Goal: Task Accomplishment & Management: Use online tool/utility

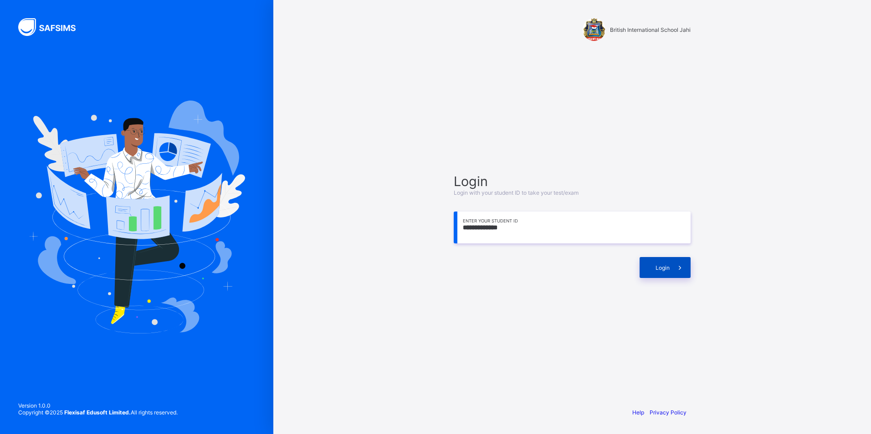
type input "**********"
click at [657, 266] on span "Login" at bounding box center [662, 268] width 14 height 7
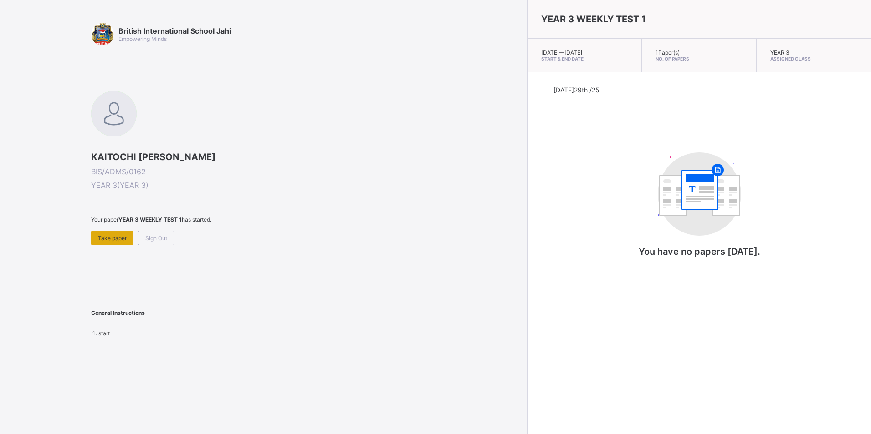
click at [103, 235] on div "Take paper" at bounding box center [112, 238] width 42 height 15
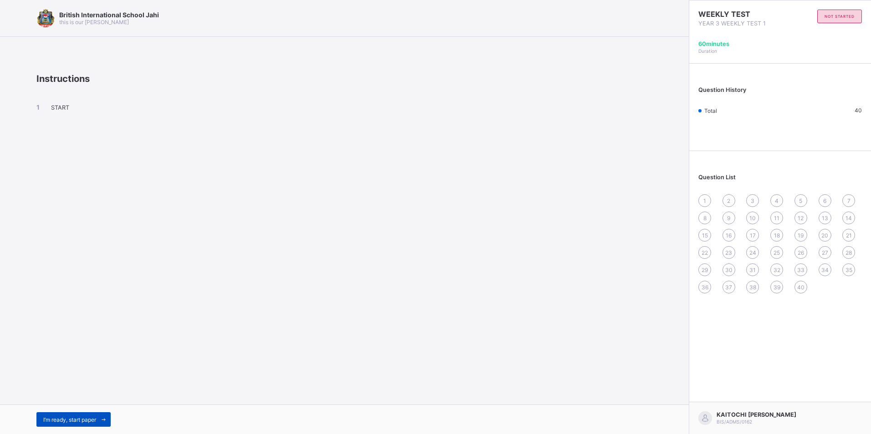
click at [85, 419] on span "I’m ready, start paper" at bounding box center [69, 420] width 53 height 7
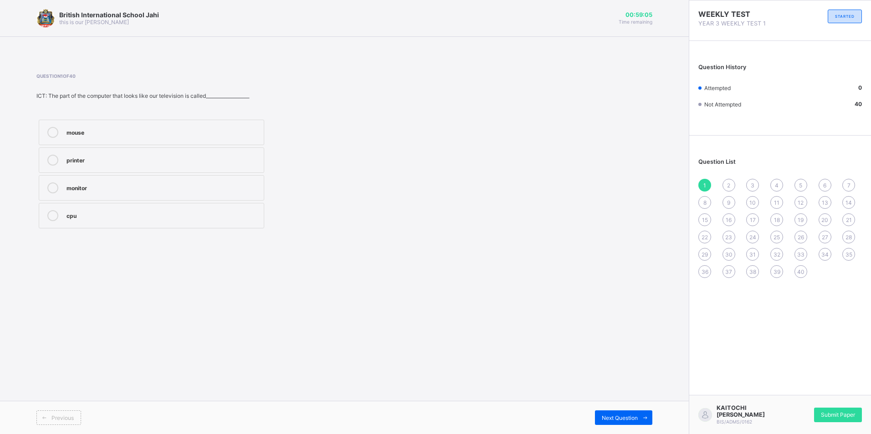
click at [406, 160] on div "mouse printer monitor cpu" at bounding box center [227, 173] width 383 height 113
drag, startPoint x: 655, startPoint y: 196, endPoint x: 662, endPoint y: 193, distance: 8.0
drag, startPoint x: 625, startPoint y: 140, endPoint x: 660, endPoint y: 105, distance: 49.6
drag, startPoint x: 663, startPoint y: 97, endPoint x: 665, endPoint y: 79, distance: 18.8
click at [56, 190] on icon at bounding box center [52, 188] width 11 height 11
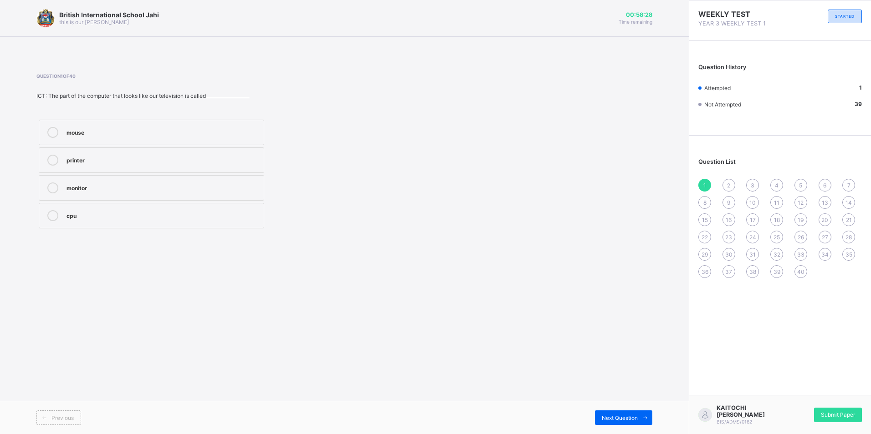
click at [600, 407] on div "Previous Next Question" at bounding box center [344, 417] width 689 height 33
click at [610, 417] on span "Next Question" at bounding box center [620, 418] width 36 height 7
click at [175, 152] on label "Monitor" at bounding box center [151, 161] width 225 height 26
click at [172, 134] on div "mouse" at bounding box center [162, 131] width 193 height 9
click at [635, 420] on span "Next Question" at bounding box center [620, 418] width 36 height 7
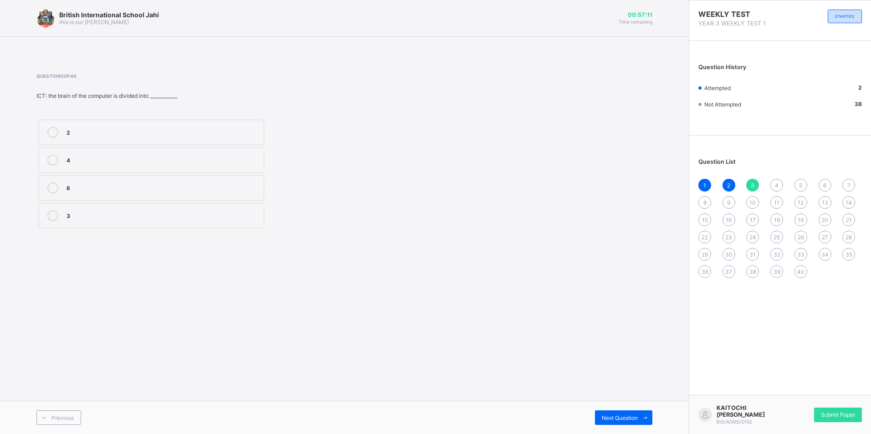
click at [87, 133] on div "2" at bounding box center [162, 131] width 193 height 9
drag, startPoint x: 609, startPoint y: 413, endPoint x: 605, endPoint y: 410, distance: 5.2
click at [607, 411] on div "Next Question" at bounding box center [623, 418] width 57 height 15
click at [76, 103] on div "Question 4 of 40 ICT: ____________ is the part of the computer that looks like …" at bounding box center [227, 152] width 383 height 158
click at [61, 189] on div at bounding box center [53, 188] width 18 height 11
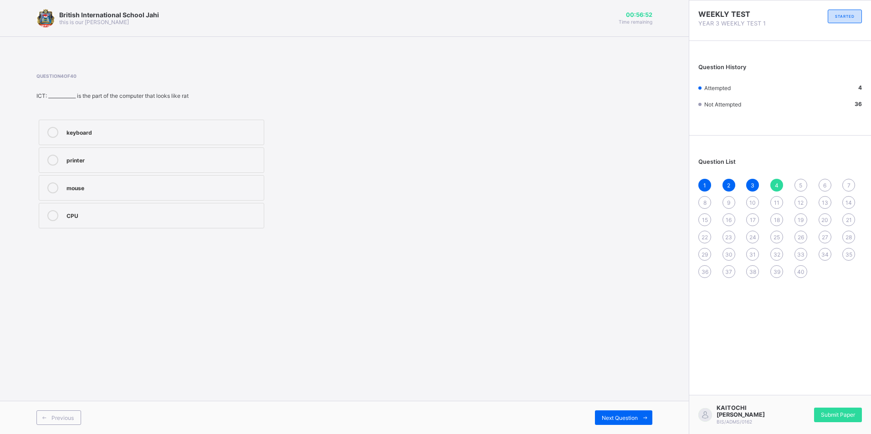
click at [45, 166] on label "printer" at bounding box center [151, 161] width 225 height 26
click at [100, 193] on div "mouse" at bounding box center [162, 188] width 193 height 11
drag, startPoint x: 636, startPoint y: 419, endPoint x: 624, endPoint y: 424, distance: 12.3
click at [625, 424] on div "Next Question" at bounding box center [623, 418] width 57 height 15
drag, startPoint x: 624, startPoint y: 424, endPoint x: 605, endPoint y: 437, distance: 23.0
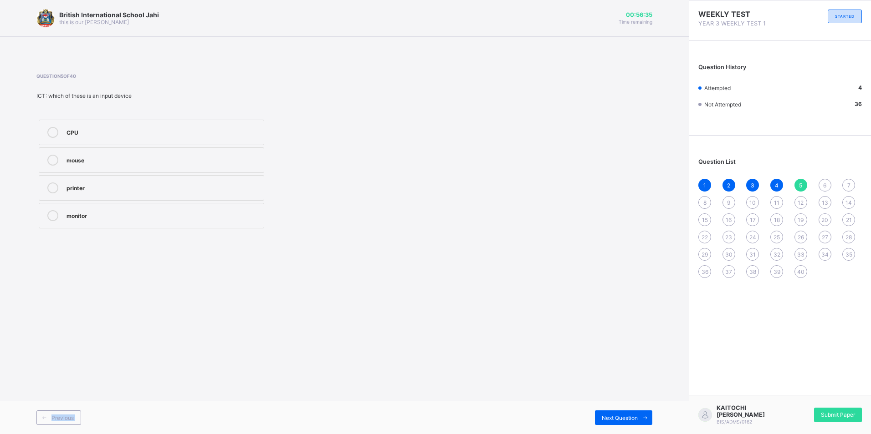
click at [605, 434] on html "[GEOGRAPHIC_DATA] Jahi this is our [PERSON_NAME] 00:56:35 Time remaining Questi…" at bounding box center [435, 217] width 871 height 434
drag, startPoint x: 605, startPoint y: 437, endPoint x: 599, endPoint y: 420, distance: 17.4
click at [599, 420] on div "Next Question" at bounding box center [623, 418] width 57 height 15
click at [798, 183] on div "5" at bounding box center [800, 185] width 13 height 13
click at [76, 159] on div "mouse" at bounding box center [162, 159] width 193 height 9
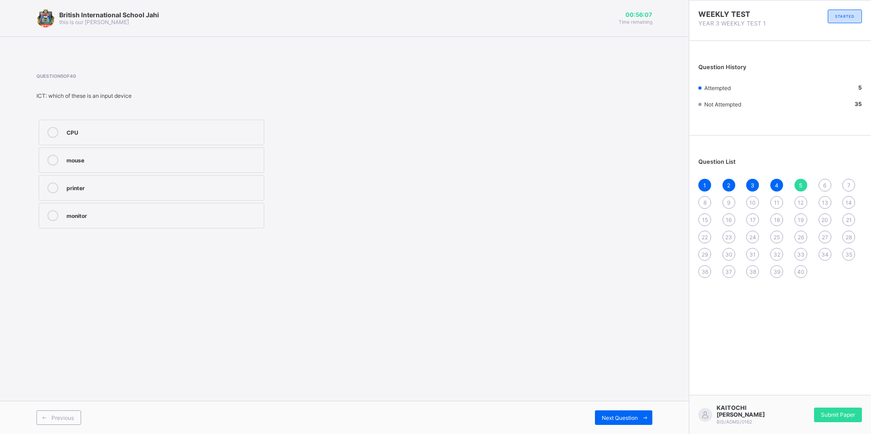
drag, startPoint x: 827, startPoint y: 184, endPoint x: 831, endPoint y: 181, distance: 5.2
click at [831, 181] on div "1 2 3 4 5 6 7 8 9 10 11 12 13 14 15 16 17 18 19 20 21 22 23 24 25 26 27 28 29 3…" at bounding box center [779, 228] width 163 height 99
click at [826, 186] on span "6" at bounding box center [824, 185] width 3 height 7
click at [84, 134] on div "Wildlife" at bounding box center [162, 131] width 193 height 9
click at [846, 188] on div "7" at bounding box center [848, 185] width 13 height 13
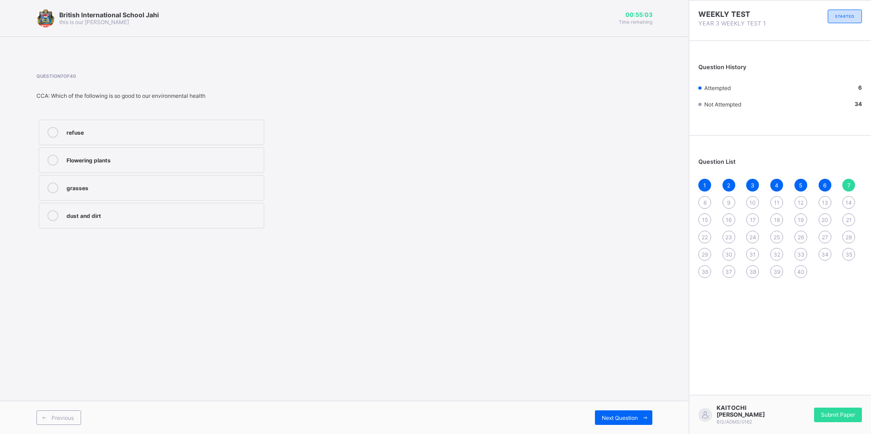
click at [88, 160] on div "Flowering plants" at bounding box center [162, 159] width 193 height 9
click at [699, 200] on div "8" at bounding box center [704, 202] width 13 height 13
click at [97, 163] on div "waste and dirt" at bounding box center [162, 159] width 193 height 9
click at [725, 201] on div "9" at bounding box center [728, 202] width 13 height 13
click at [88, 189] on div "Bushes" at bounding box center [162, 187] width 193 height 9
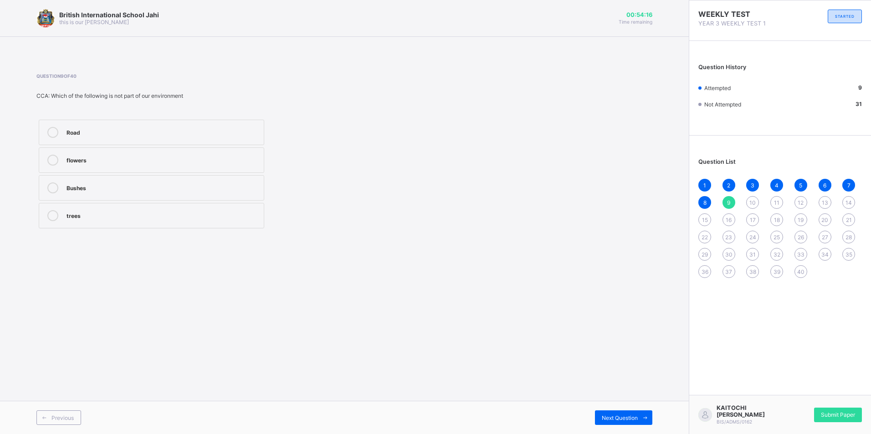
click at [755, 200] on span "10" at bounding box center [752, 202] width 6 height 7
click at [142, 191] on div "Our environment" at bounding box center [162, 187] width 193 height 9
click at [777, 200] on span "11" at bounding box center [776, 202] width 5 height 7
click at [231, 194] on label "Thousands" at bounding box center [151, 188] width 225 height 26
click at [235, 132] on div "Hundreds" at bounding box center [162, 131] width 193 height 9
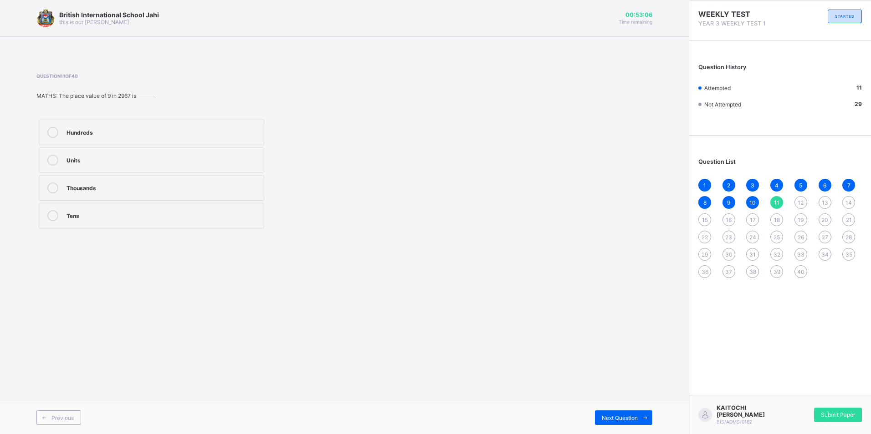
click at [801, 203] on span "12" at bounding box center [800, 202] width 6 height 7
click at [218, 194] on label "327" at bounding box center [151, 188] width 225 height 26
click at [822, 202] on span "13" at bounding box center [825, 202] width 6 height 7
click at [388, 220] on div "5 9 8 6" at bounding box center [227, 173] width 383 height 113
drag, startPoint x: 125, startPoint y: 158, endPoint x: 131, endPoint y: 171, distance: 14.1
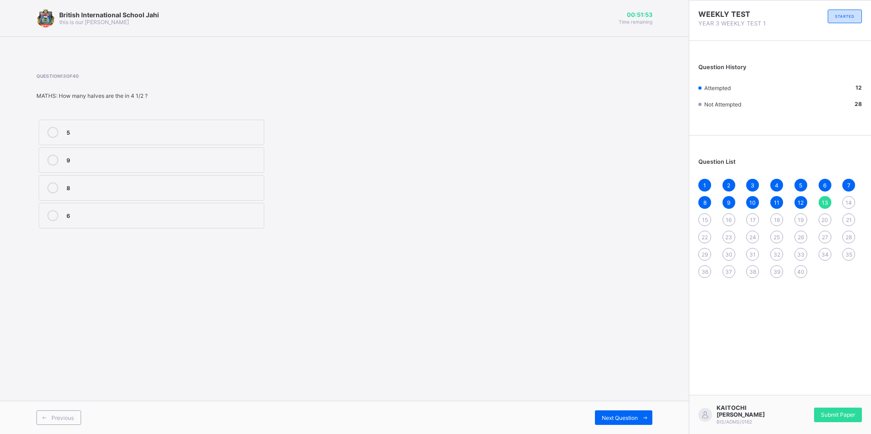
click at [131, 171] on label "9" at bounding box center [151, 161] width 225 height 26
click at [851, 202] on span "14" at bounding box center [848, 202] width 6 height 7
click at [199, 220] on div "equal" at bounding box center [162, 215] width 193 height 11
click at [707, 220] on span "15" at bounding box center [705, 220] width 6 height 7
click at [130, 188] on div "3,5, 7" at bounding box center [162, 187] width 193 height 9
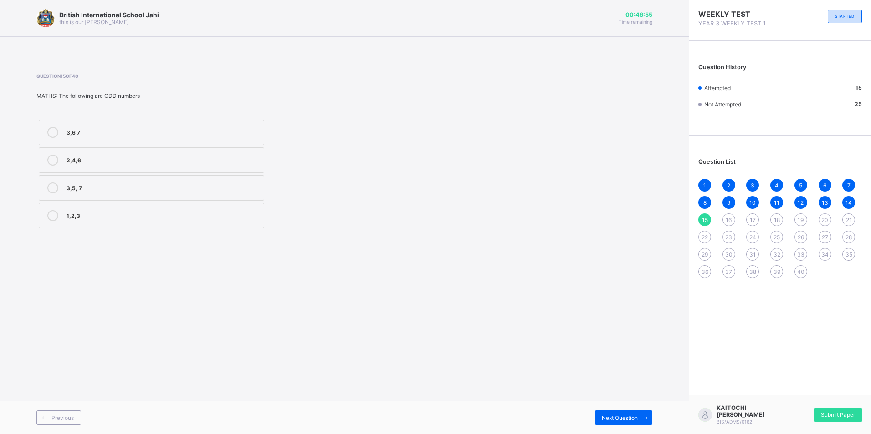
click at [725, 219] on div "16" at bounding box center [728, 220] width 13 height 13
click at [198, 209] on label "Slowly" at bounding box center [151, 216] width 225 height 26
click at [752, 219] on span "17" at bounding box center [753, 220] width 6 height 7
click at [253, 137] on div "Speed" at bounding box center [162, 132] width 193 height 11
click at [776, 224] on div "18" at bounding box center [776, 220] width 13 height 13
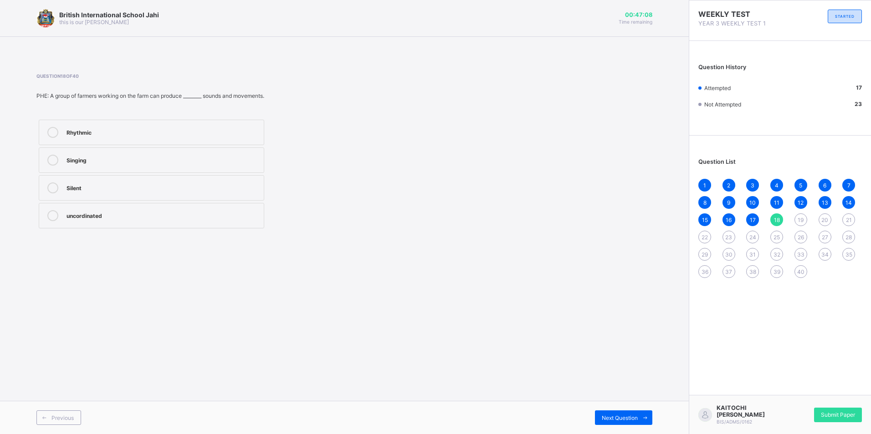
click at [139, 129] on div "Rhythmic" at bounding box center [162, 131] width 193 height 9
click at [798, 220] on span "19" at bounding box center [800, 220] width 6 height 7
click at [247, 225] on label "Fighting" at bounding box center [151, 216] width 225 height 26
click at [826, 219] on span "20" at bounding box center [824, 220] width 7 height 7
click at [194, 132] on div "Barking sound" at bounding box center [162, 131] width 193 height 9
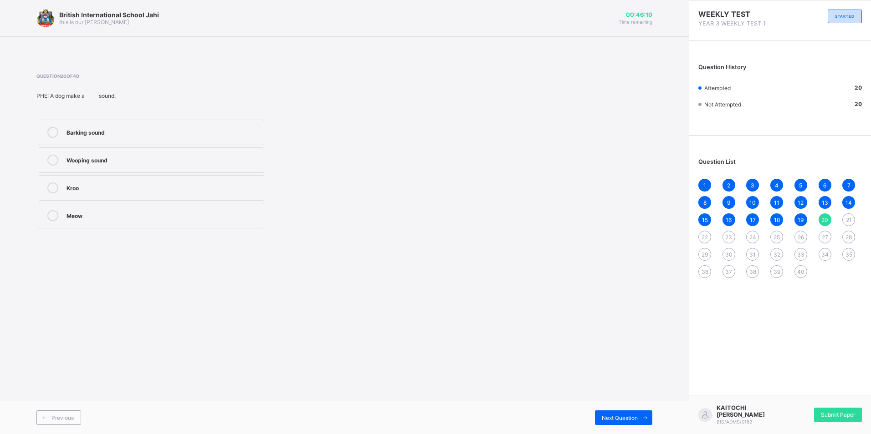
click at [850, 217] on span "21" at bounding box center [849, 220] width 6 height 7
click at [192, 129] on div "False" at bounding box center [162, 131] width 193 height 9
click at [196, 177] on label "True" at bounding box center [151, 188] width 225 height 26
click at [704, 238] on span "22" at bounding box center [704, 237] width 6 height 7
click at [250, 162] on div "True" at bounding box center [162, 159] width 193 height 9
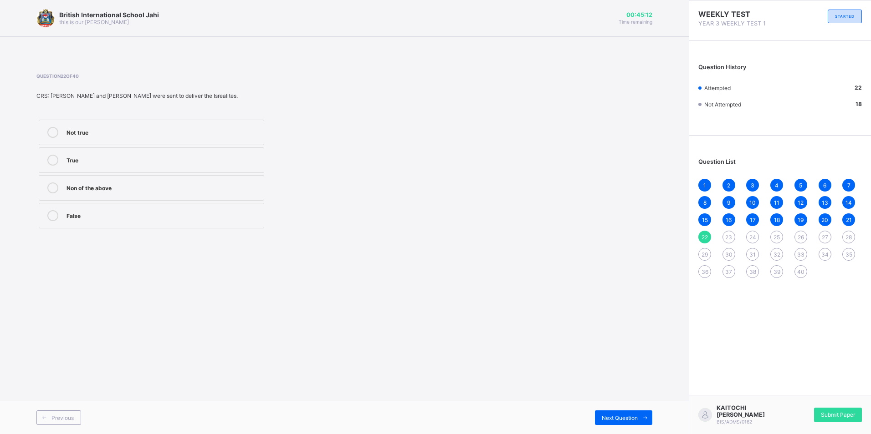
click at [732, 236] on span "23" at bounding box center [728, 237] width 7 height 7
click at [208, 160] on div "True" at bounding box center [162, 159] width 193 height 9
click at [753, 236] on span "24" at bounding box center [752, 237] width 7 height 7
click at [113, 162] on div "True" at bounding box center [162, 159] width 193 height 9
click at [777, 236] on span "25" at bounding box center [776, 237] width 6 height 7
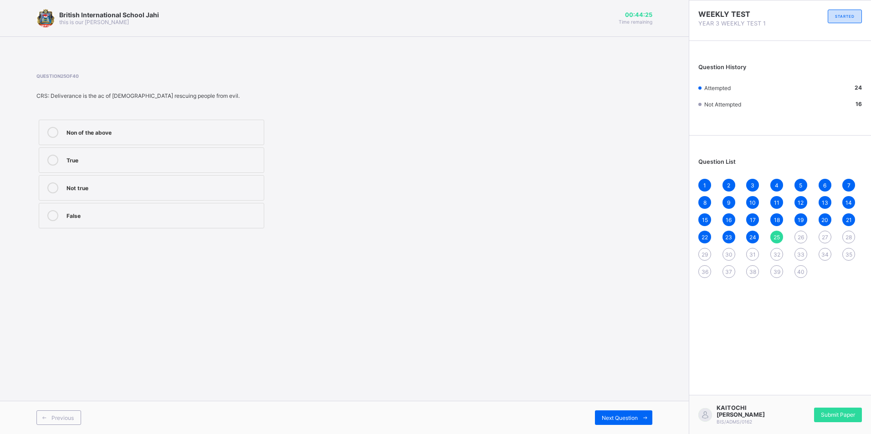
drag, startPoint x: 232, startPoint y: 157, endPoint x: 232, endPoint y: 162, distance: 4.6
click at [232, 158] on div "True" at bounding box center [162, 159] width 193 height 9
click at [802, 235] on span "26" at bounding box center [800, 237] width 6 height 7
click at [205, 215] on div "centimeter" at bounding box center [162, 214] width 193 height 9
click at [822, 238] on span "27" at bounding box center [825, 237] width 6 height 7
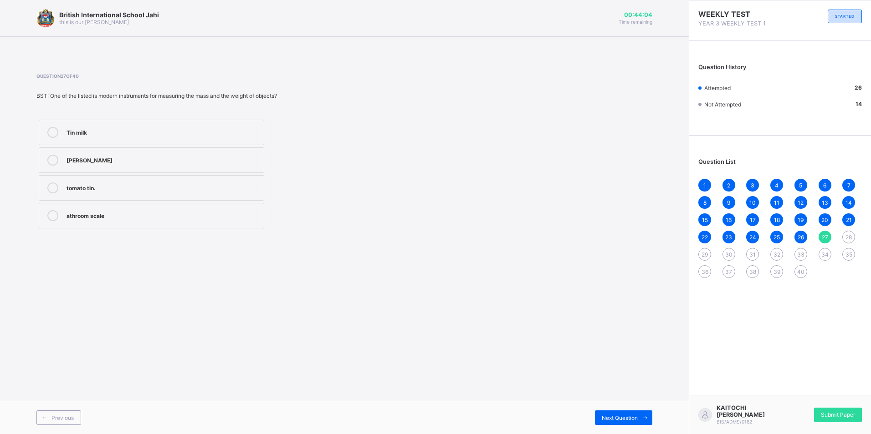
click at [823, 236] on span "27" at bounding box center [825, 237] width 6 height 7
click at [801, 236] on span "26" at bounding box center [800, 237] width 6 height 7
click at [149, 164] on div "straight" at bounding box center [162, 160] width 193 height 11
click at [827, 234] on span "27" at bounding box center [825, 237] width 6 height 7
click at [178, 225] on label "athroom scale" at bounding box center [151, 216] width 225 height 26
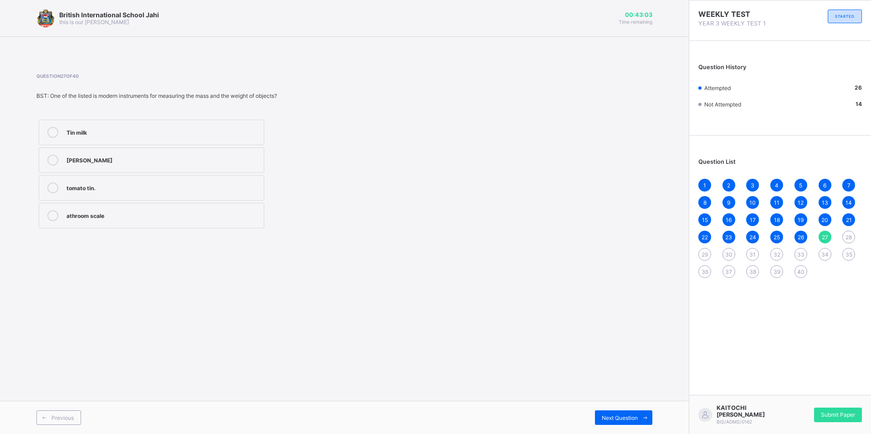
click at [851, 235] on span "28" at bounding box center [848, 237] width 6 height 7
click at [192, 136] on div "! Kilometre" at bounding box center [162, 131] width 193 height 9
click at [703, 254] on span "29" at bounding box center [704, 254] width 6 height 7
click at [89, 164] on div "Seven" at bounding box center [162, 160] width 193 height 11
click at [730, 255] on span "30" at bounding box center [728, 254] width 7 height 7
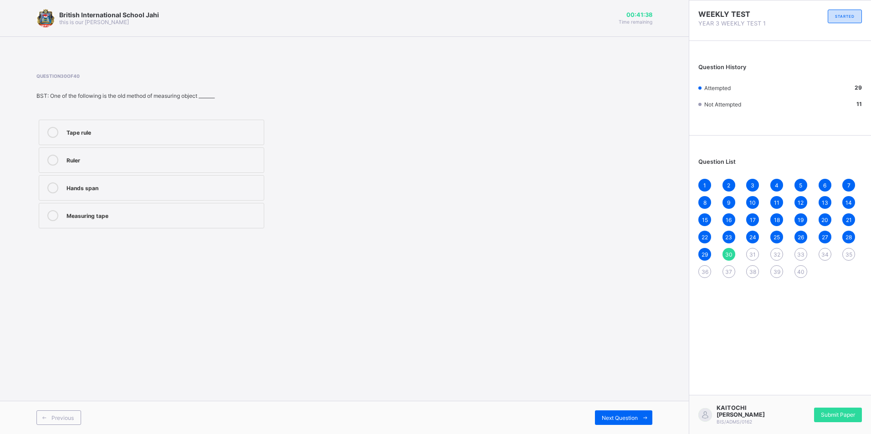
click at [154, 189] on div "Hands span" at bounding box center [162, 187] width 193 height 9
click at [751, 253] on span "31" at bounding box center [752, 254] width 6 height 7
click at [138, 190] on div "To look neat and healthy" at bounding box center [162, 187] width 193 height 9
click at [775, 251] on span "32" at bounding box center [776, 254] width 7 height 7
click at [174, 158] on div "Shoe" at bounding box center [162, 159] width 193 height 9
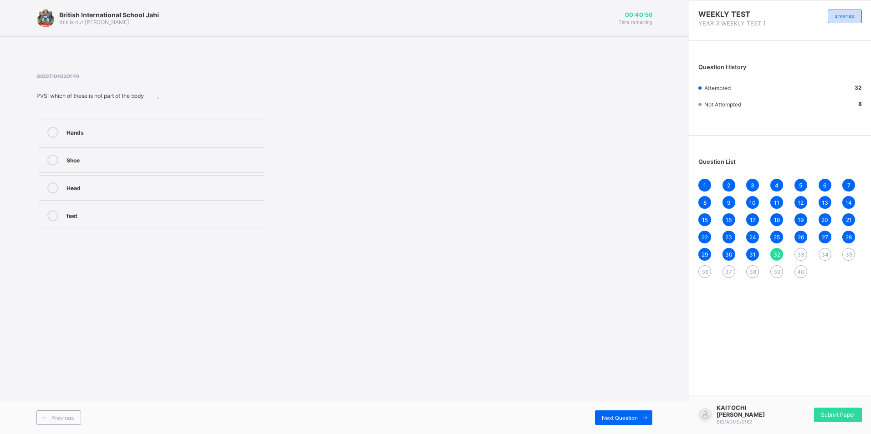
click at [800, 255] on span "33" at bounding box center [800, 254] width 7 height 7
click at [169, 165] on div "Sleeping without bathing" at bounding box center [162, 160] width 193 height 11
click at [827, 252] on span "34" at bounding box center [824, 254] width 7 height 7
click at [187, 134] on div "Bad grooming" at bounding box center [162, 131] width 193 height 9
click at [848, 254] on span "35" at bounding box center [848, 254] width 7 height 7
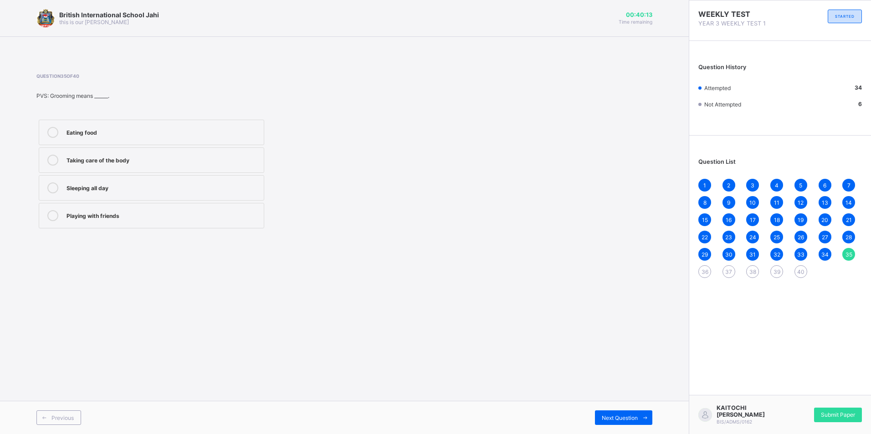
click at [236, 153] on label "Taking care of the body" at bounding box center [151, 161] width 225 height 26
click at [703, 269] on span "36" at bounding box center [704, 272] width 7 height 7
click at [231, 158] on div "Obey" at bounding box center [162, 159] width 193 height 9
click at [727, 271] on span "37" at bounding box center [728, 272] width 7 height 7
click at [230, 206] on label "Extended family" at bounding box center [151, 216] width 225 height 26
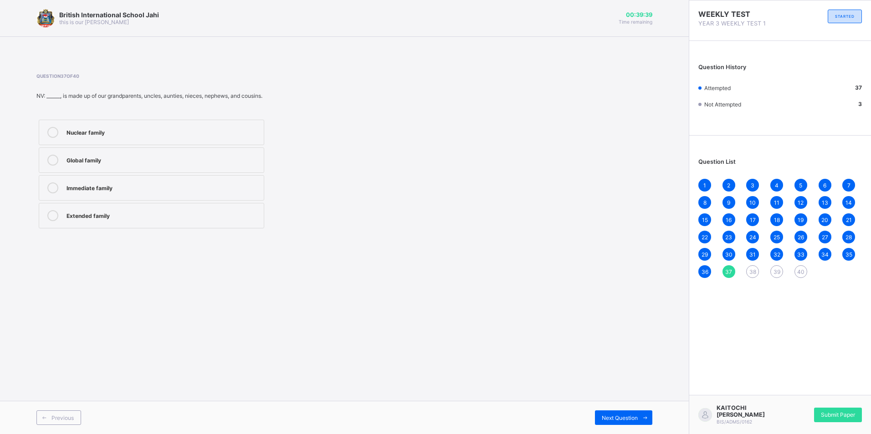
click at [752, 269] on span "38" at bounding box center [752, 272] width 7 height 7
click at [174, 137] on div "Cook and care for the children" at bounding box center [162, 132] width 193 height 11
click at [771, 268] on div "39" at bounding box center [776, 271] width 13 height 13
click at [156, 141] on label "Father, mother, and children" at bounding box center [151, 133] width 225 height 26
drag, startPoint x: 802, startPoint y: 269, endPoint x: 797, endPoint y: 263, distance: 7.1
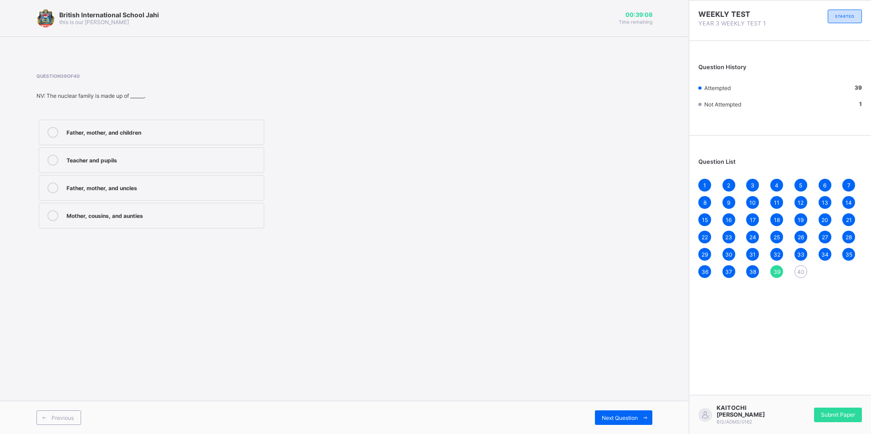
click at [800, 266] on div "40" at bounding box center [800, 271] width 13 height 13
click at [189, 132] on div "A group of people closely related by blood" at bounding box center [162, 131] width 193 height 9
click at [838, 421] on div "Submit Paper" at bounding box center [838, 415] width 48 height 15
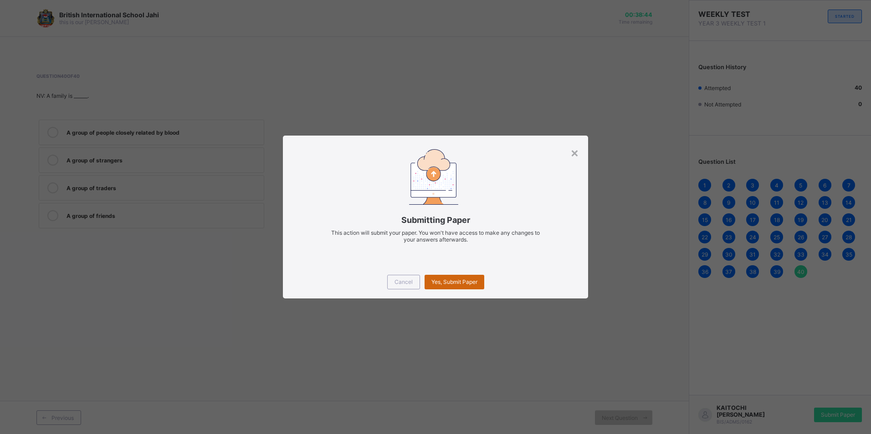
click at [460, 281] on span "Yes, Submit Paper" at bounding box center [454, 282] width 46 height 7
